Goal: Navigation & Orientation: Find specific page/section

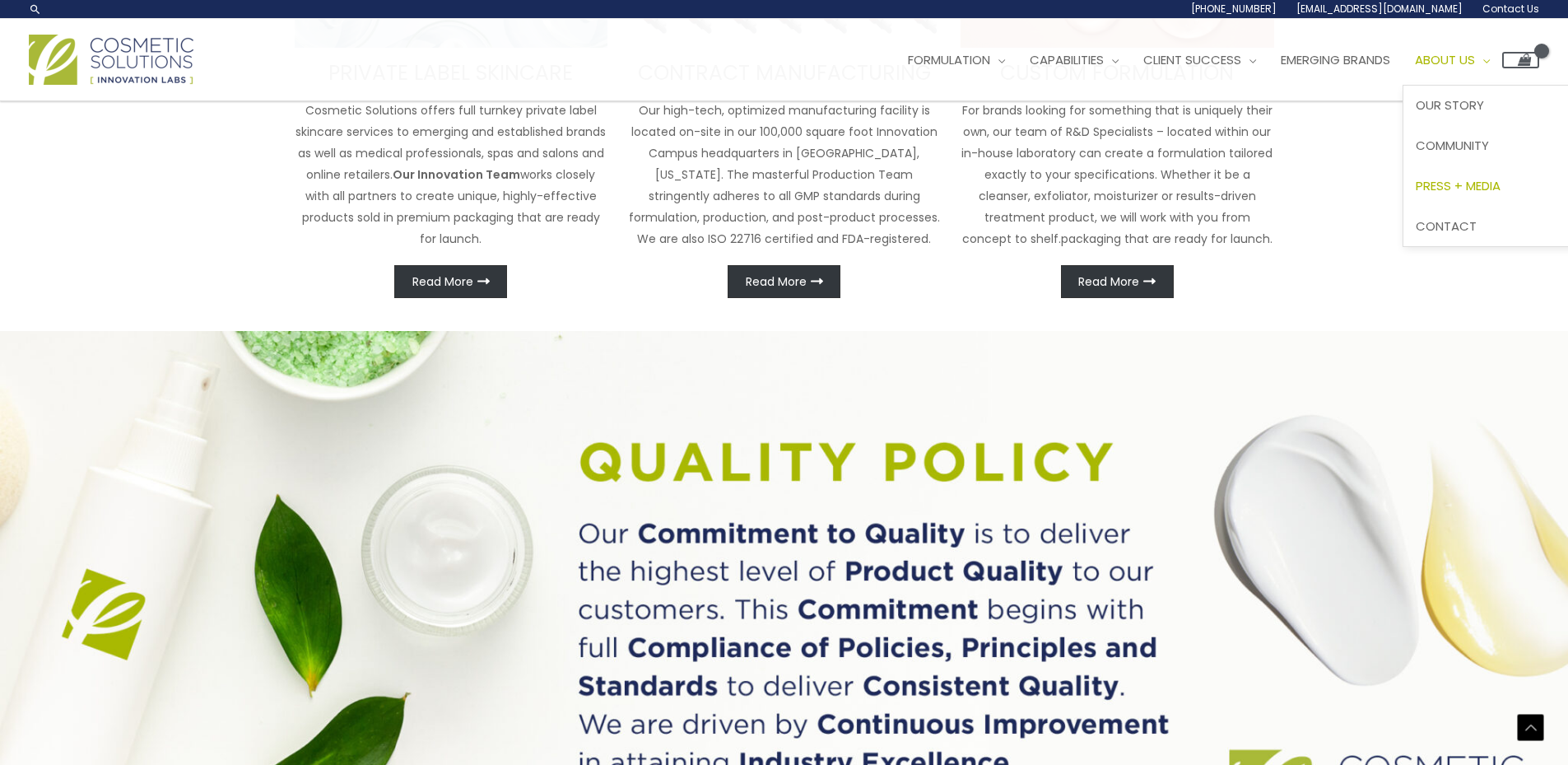
scroll to position [974, 0]
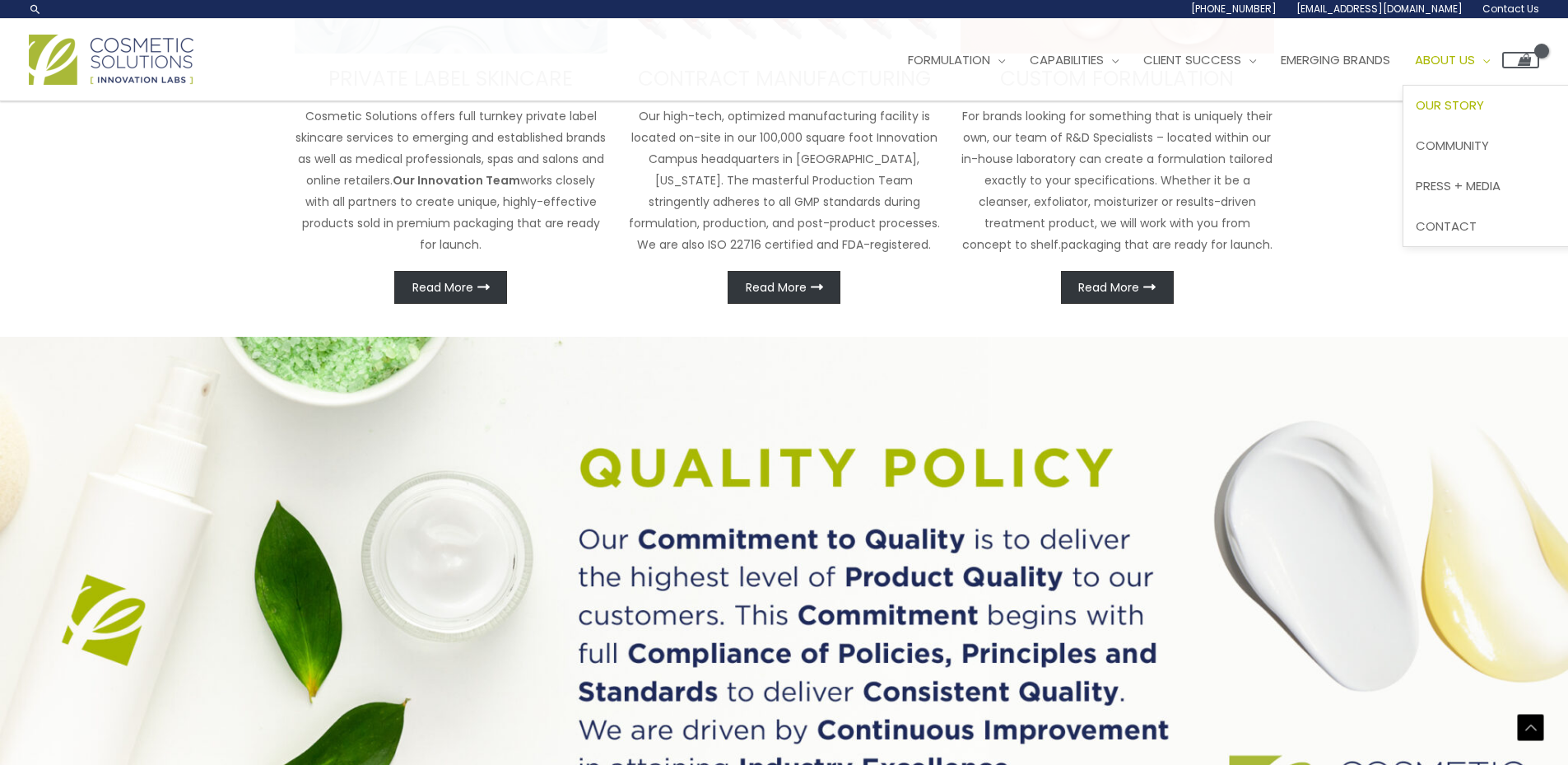
click at [1484, 98] on span "Our Story" at bounding box center [1450, 104] width 68 height 17
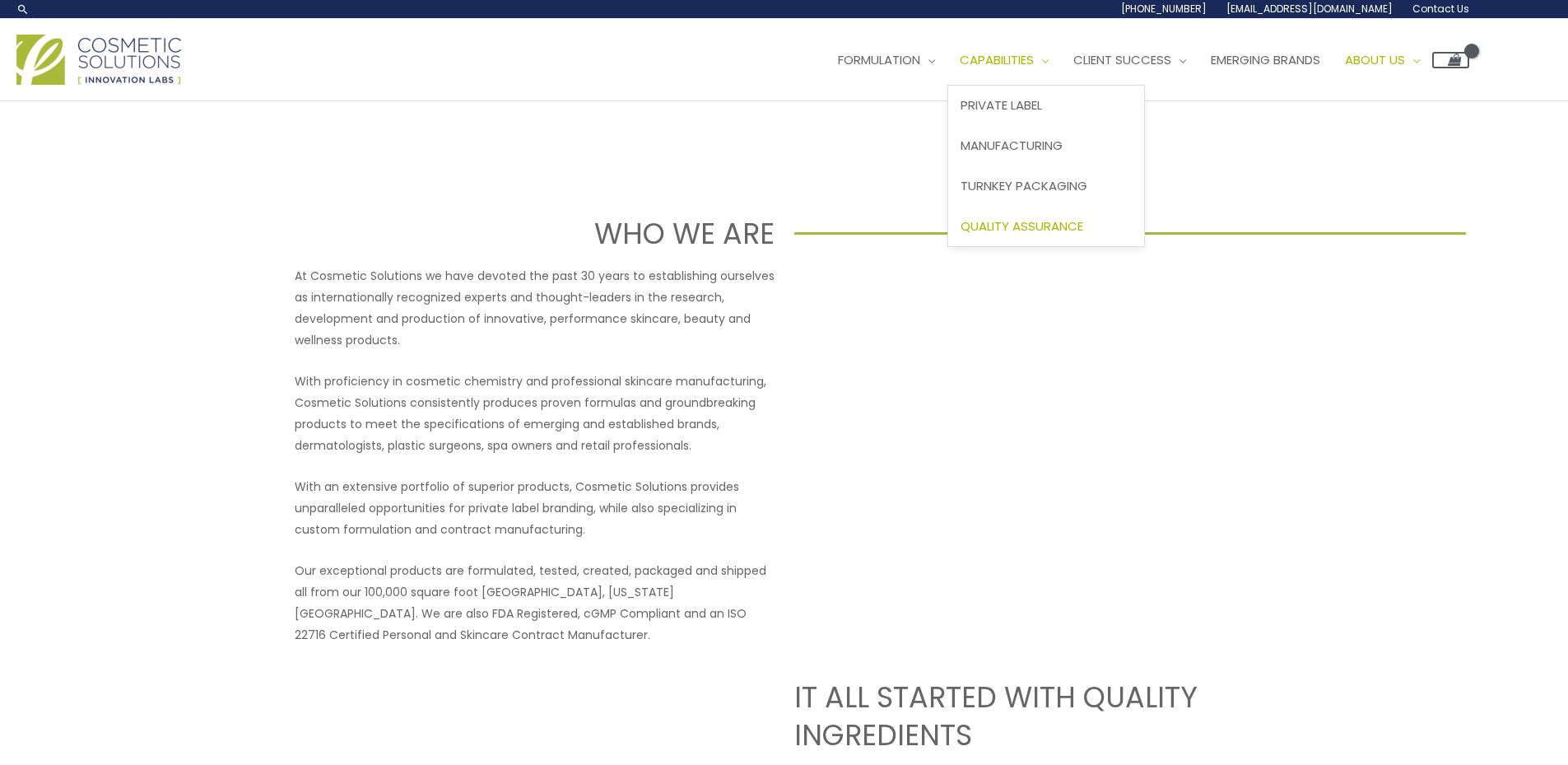
click at [1036, 217] on span "Quality Assurance" at bounding box center [1022, 225] width 123 height 17
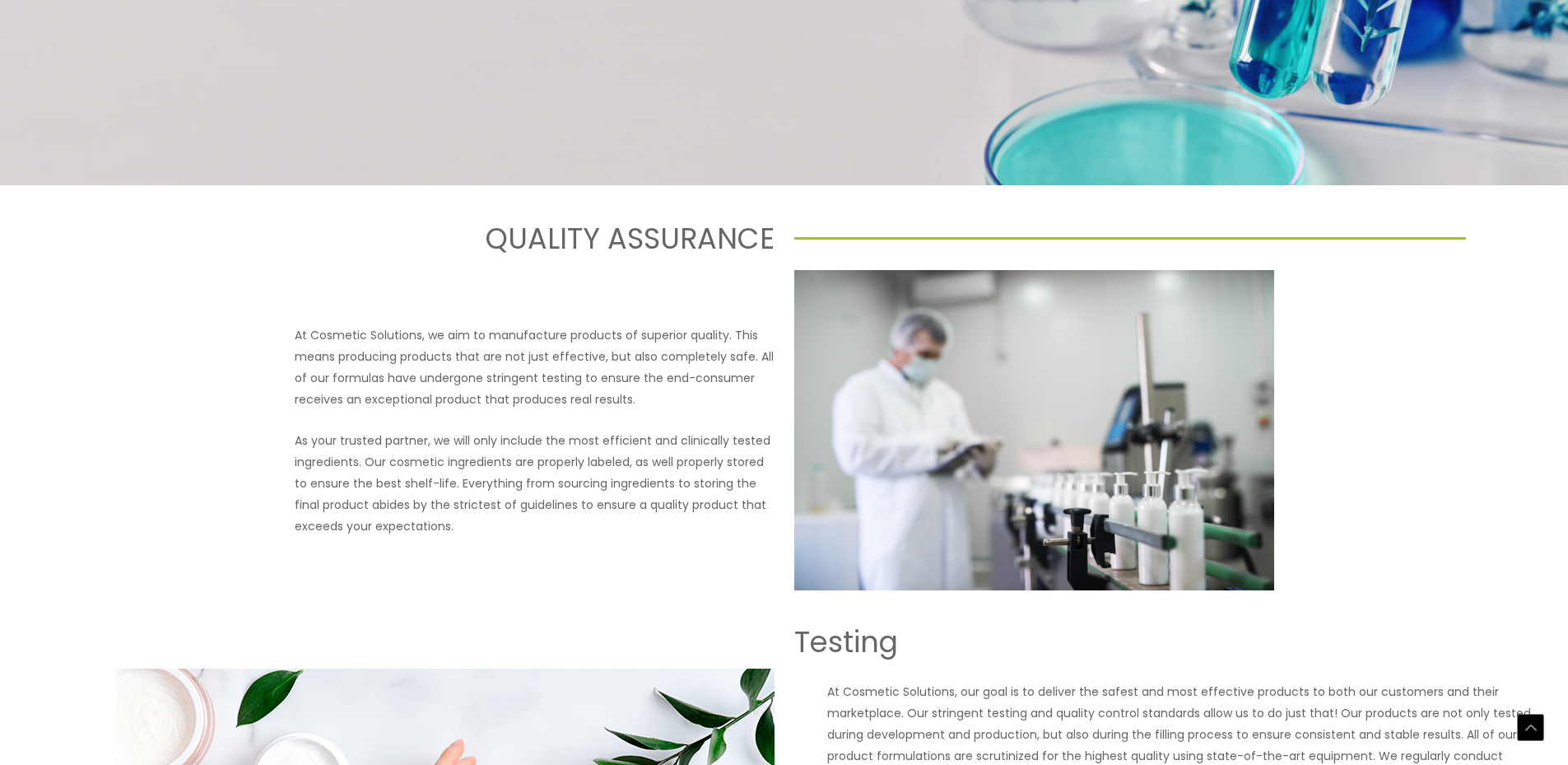
scroll to position [536, 0]
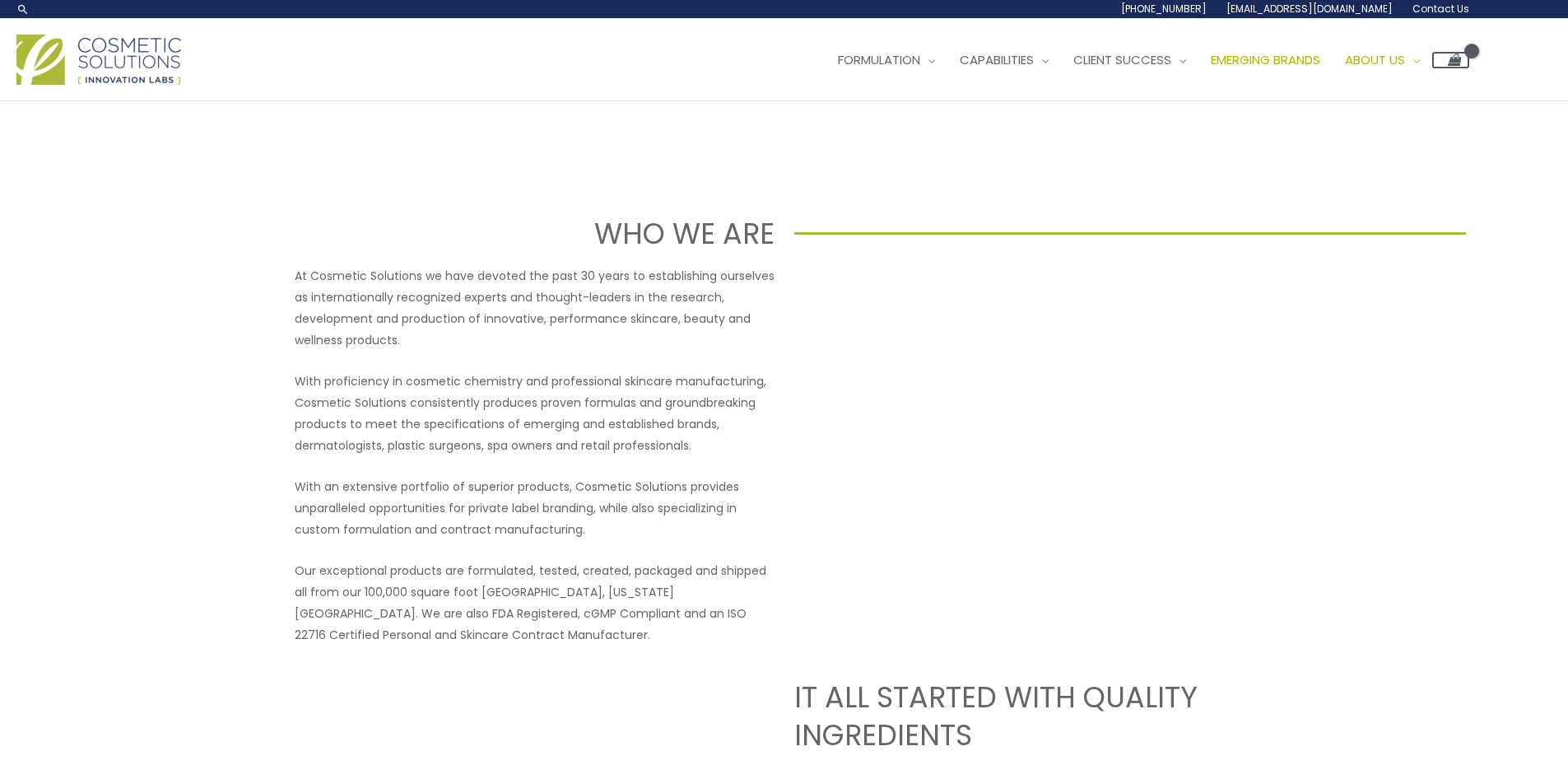
click at [1320, 55] on span "Emerging Brands" at bounding box center [1265, 59] width 109 height 17
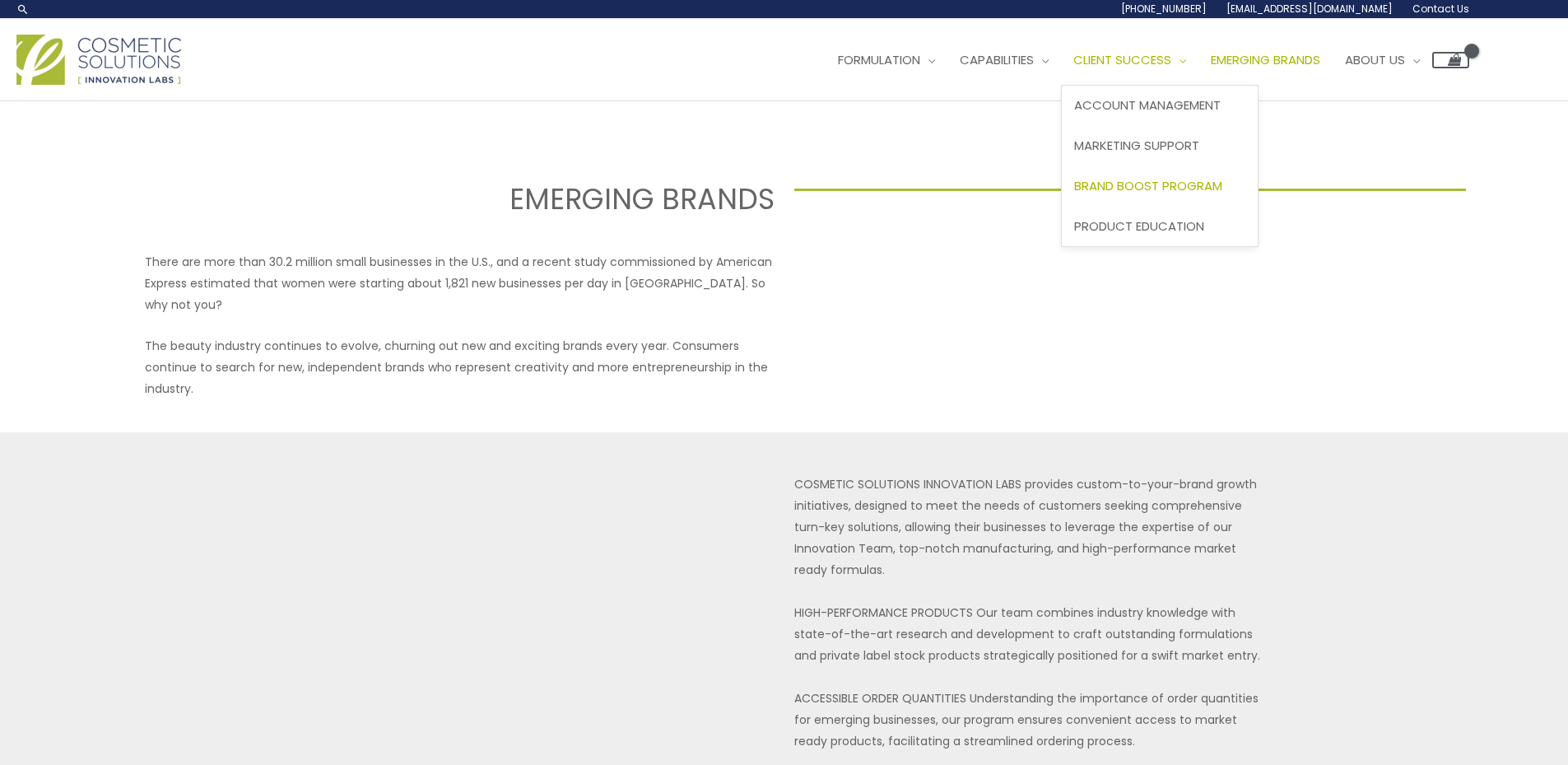
click at [1211, 182] on span "Brand Boost Program" at bounding box center [1148, 185] width 149 height 17
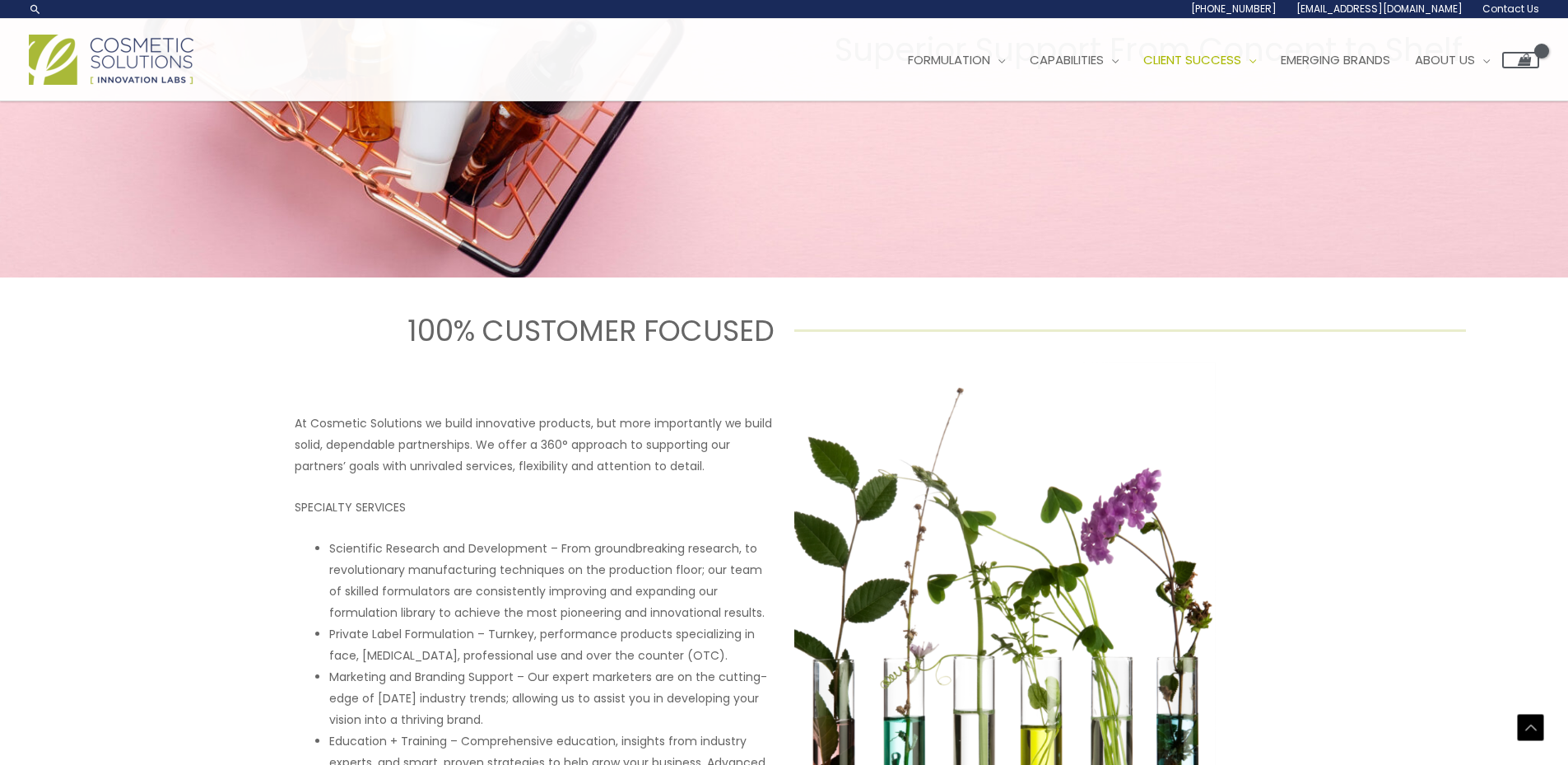
scroll to position [439, 0]
